Goal: Information Seeking & Learning: Understand process/instructions

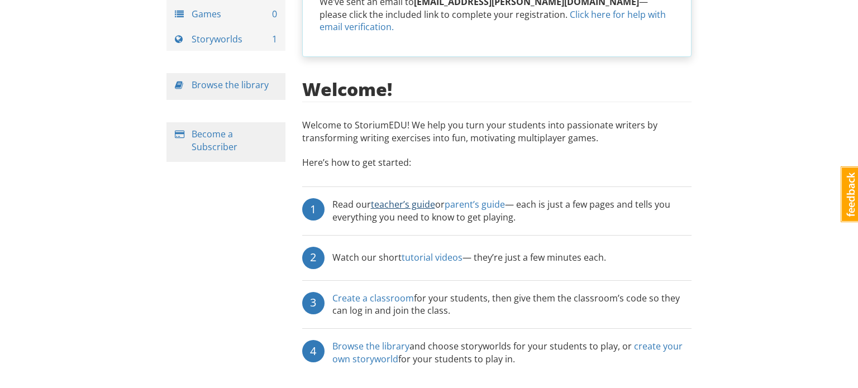
scroll to position [107, 0]
click at [427, 255] on link "tutorial videos" at bounding box center [432, 257] width 61 height 12
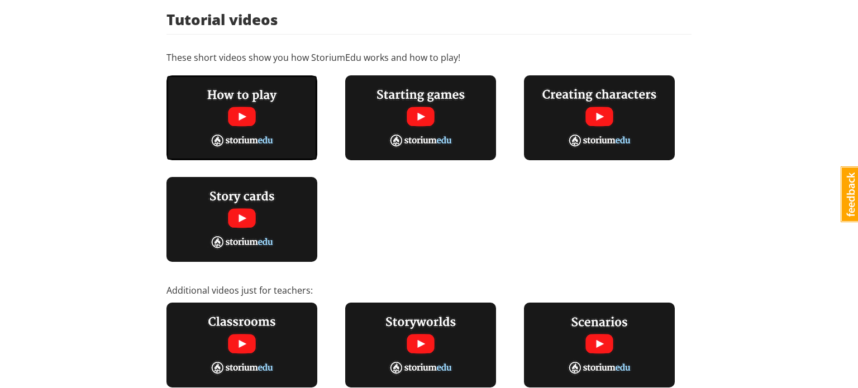
click at [245, 116] on img at bounding box center [241, 117] width 151 height 85
